Goal: Find specific page/section: Find specific page/section

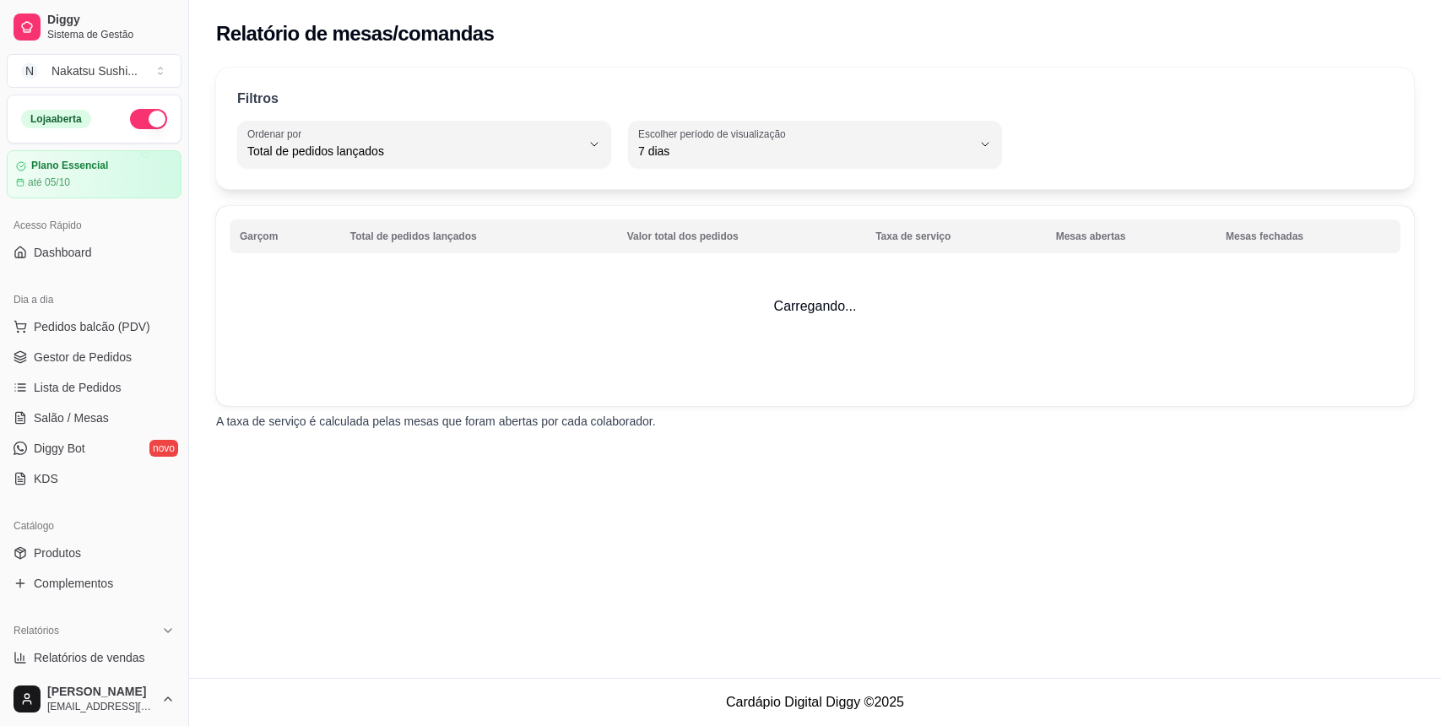
select select "TOTAL_OF_ORDERS"
select select "7"
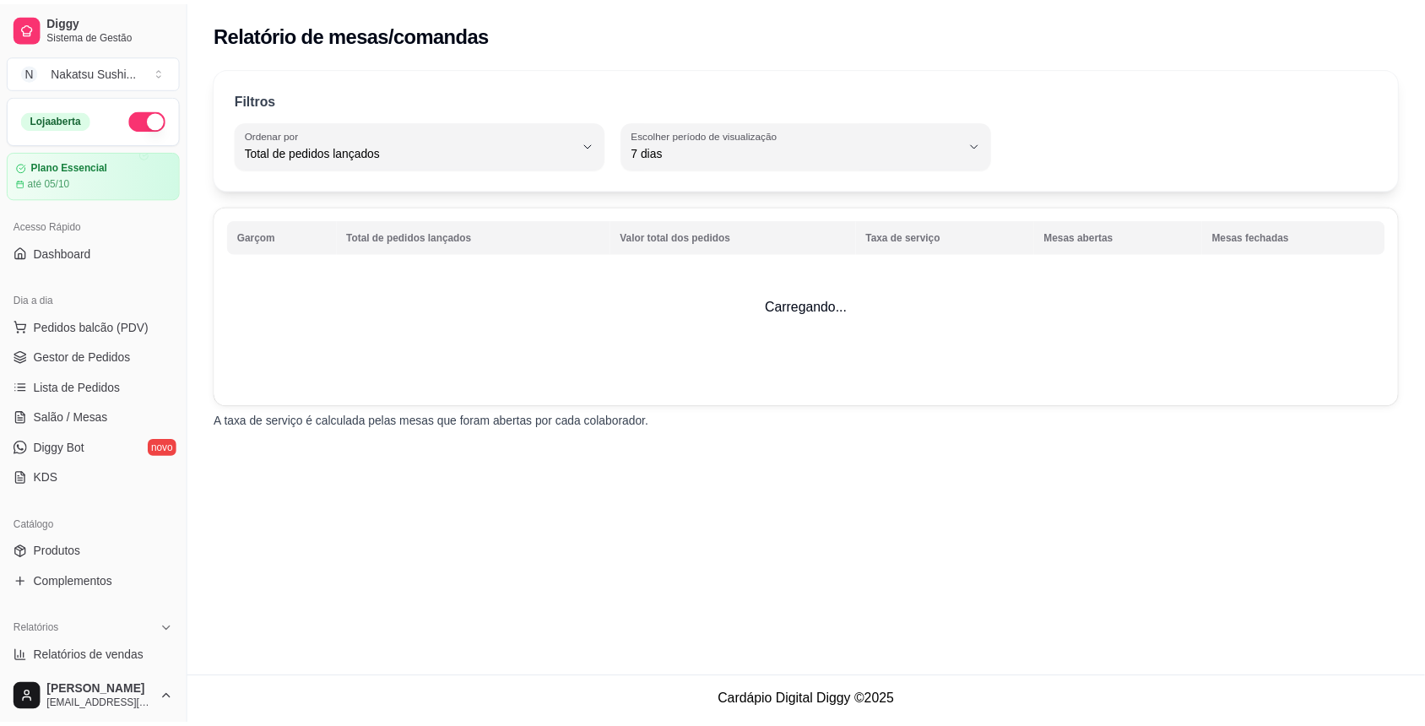
scroll to position [218, 0]
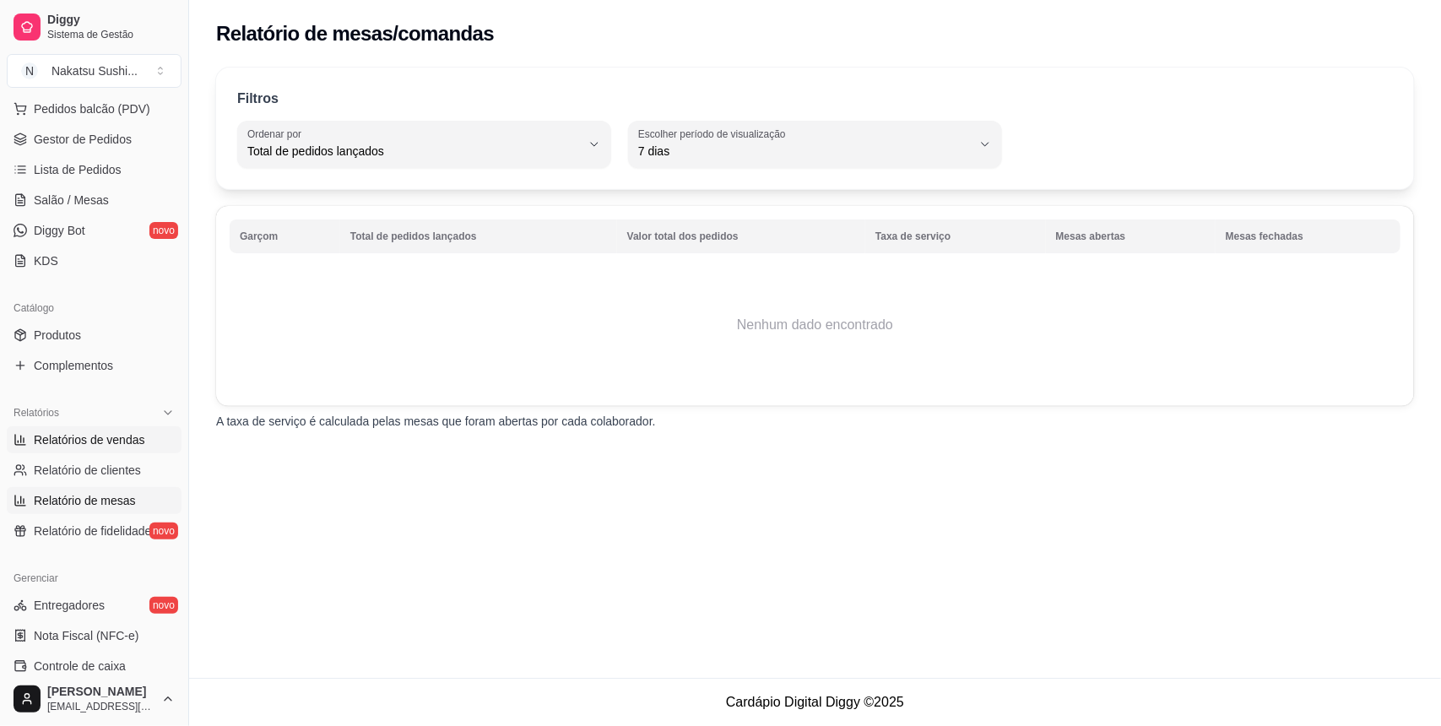
click at [73, 447] on span "Relatórios de vendas" at bounding box center [89, 439] width 111 height 17
select select "ALL"
select select "0"
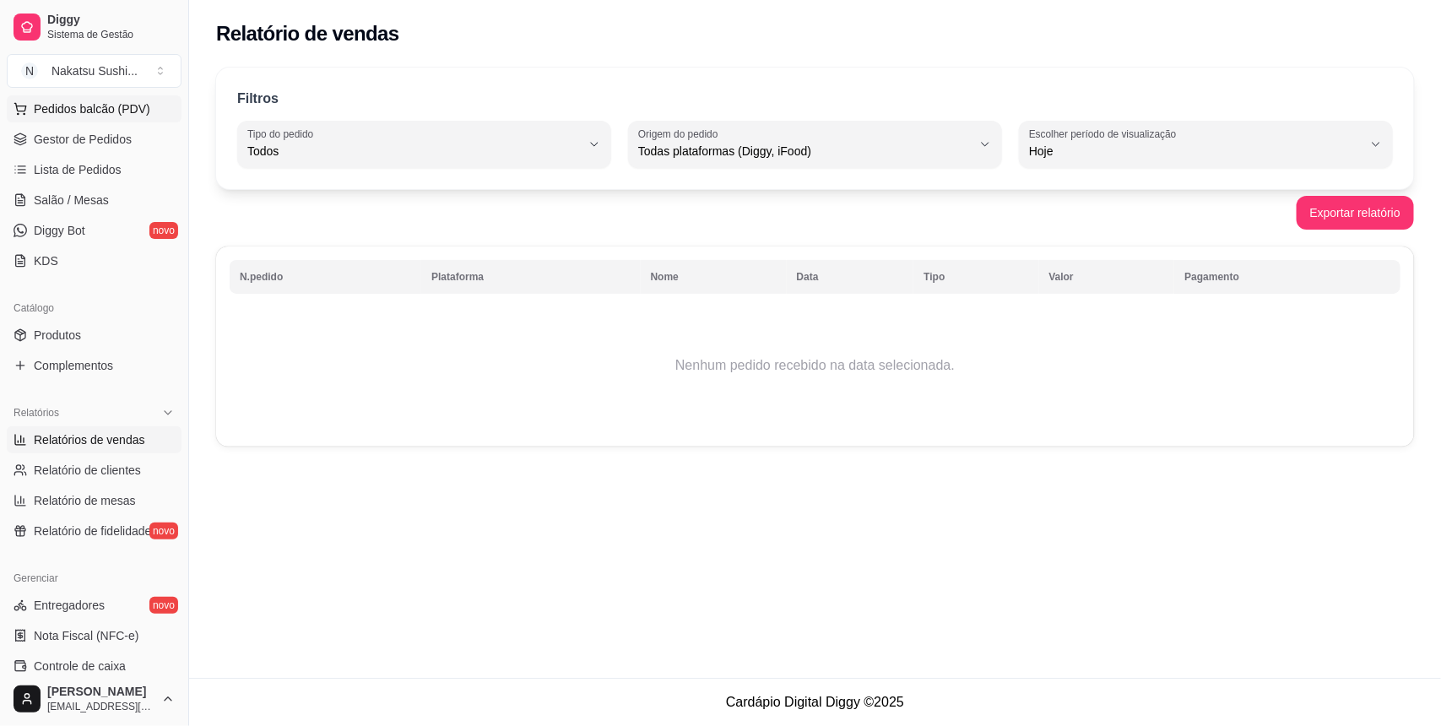
click at [111, 107] on span "Pedidos balcão (PDV)" at bounding box center [92, 108] width 116 height 17
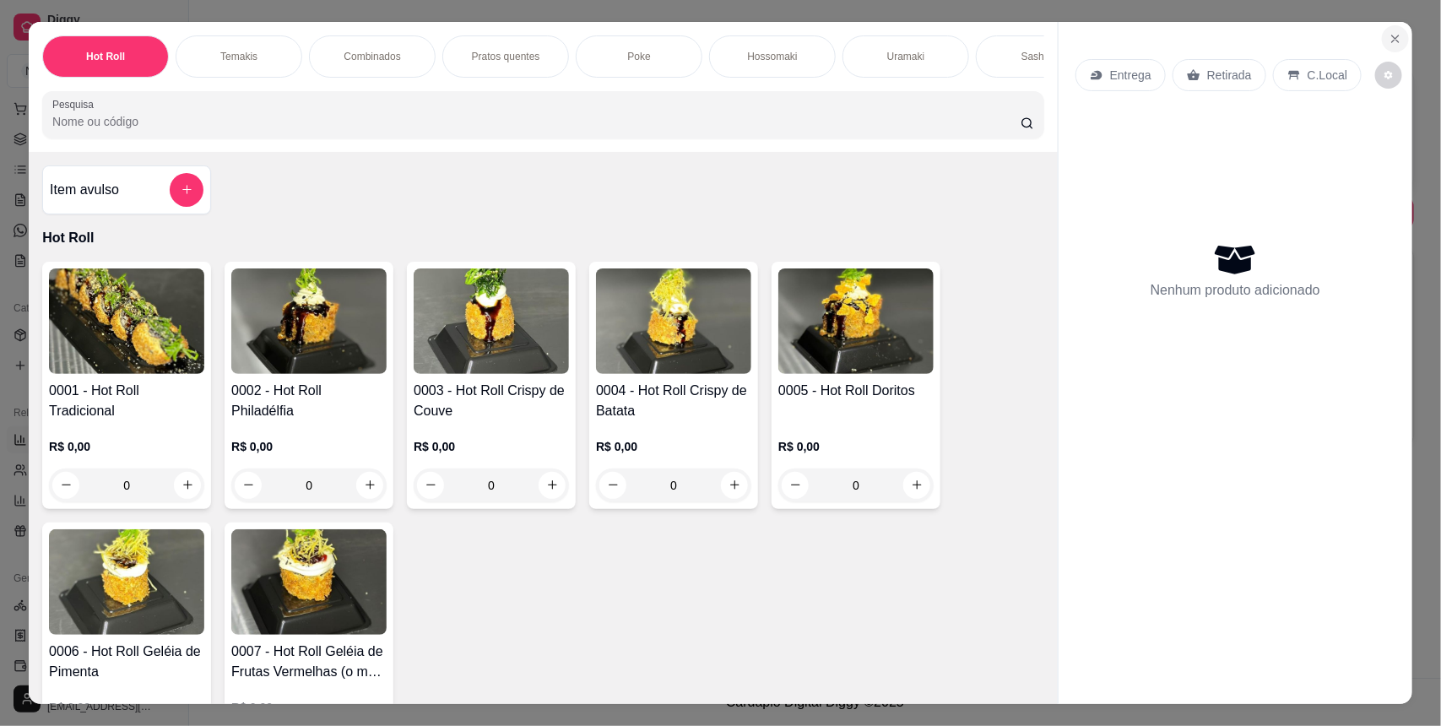
click at [1382, 30] on button "Close" at bounding box center [1395, 38] width 27 height 27
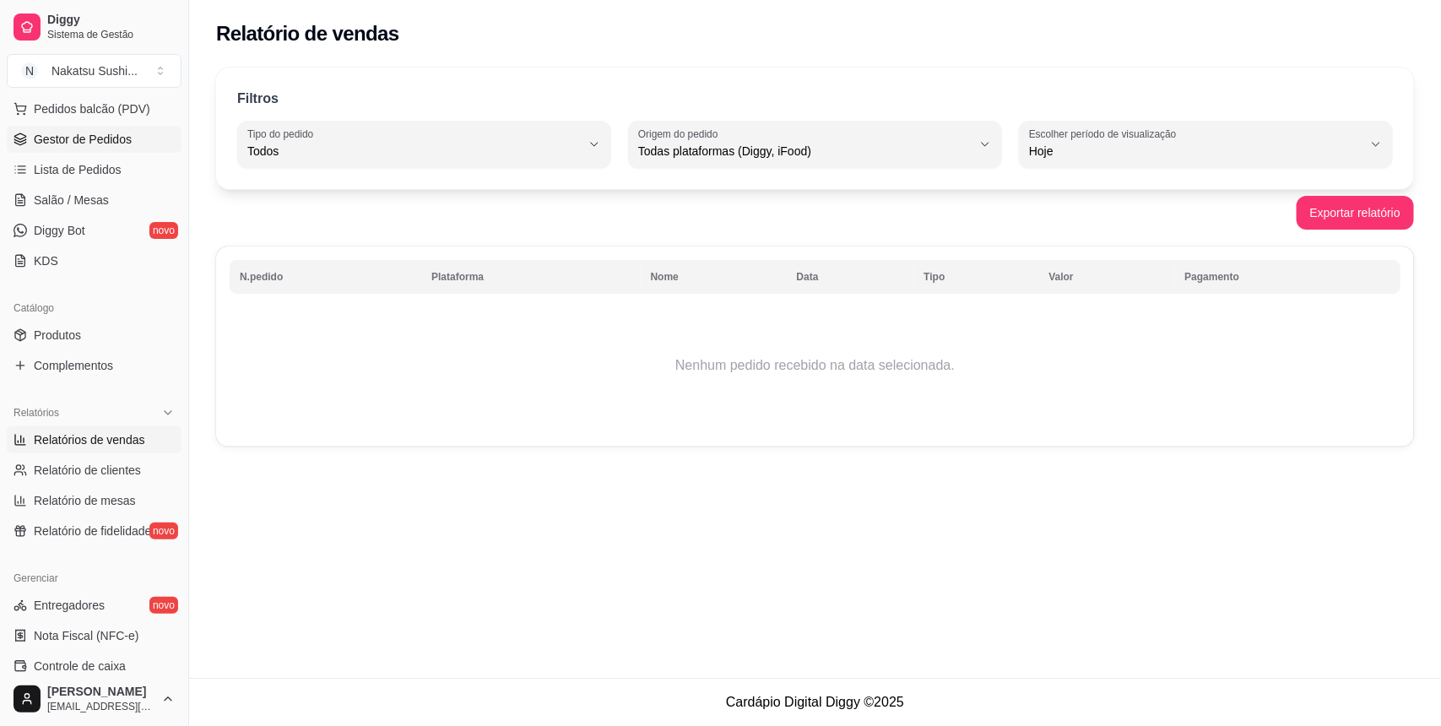
click at [122, 132] on span "Gestor de Pedidos" at bounding box center [83, 139] width 98 height 17
